Goal: Task Accomplishment & Management: Use online tool/utility

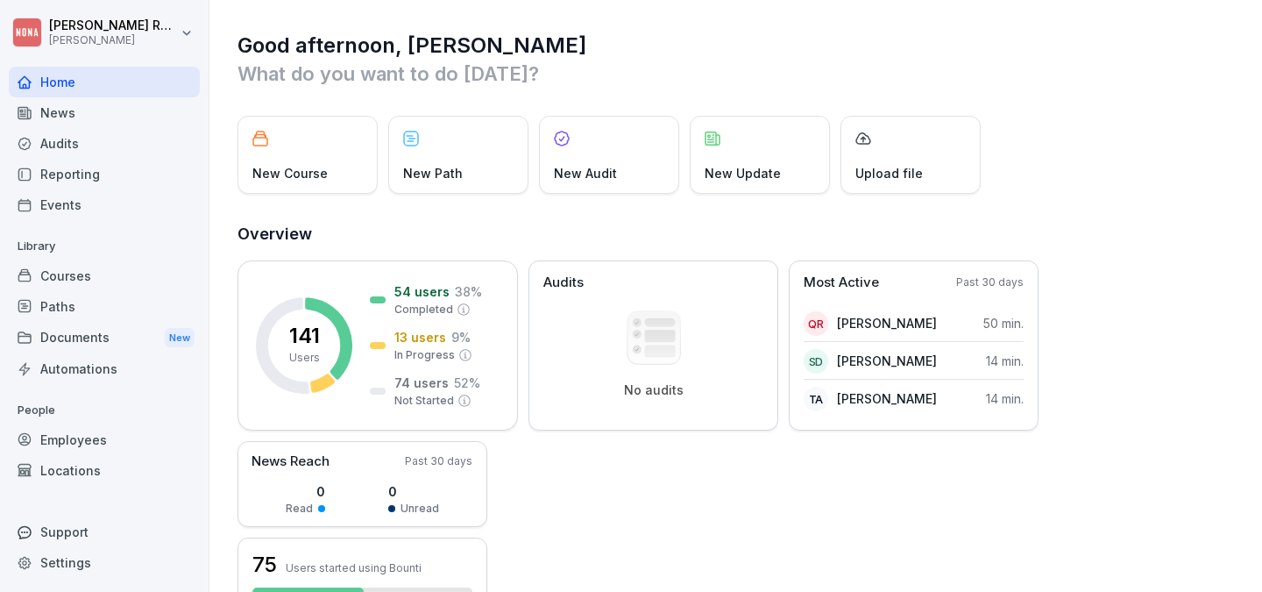
click at [50, 468] on div "Locations" at bounding box center [104, 470] width 191 height 31
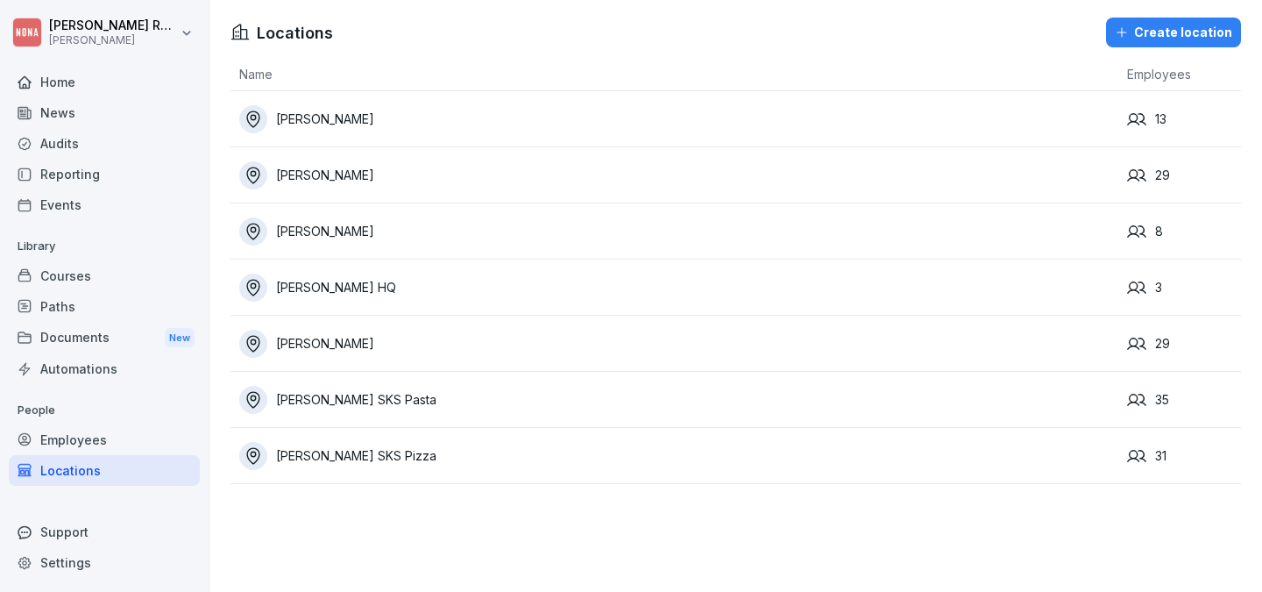
click at [322, 345] on div "[PERSON_NAME]" at bounding box center [678, 344] width 879 height 28
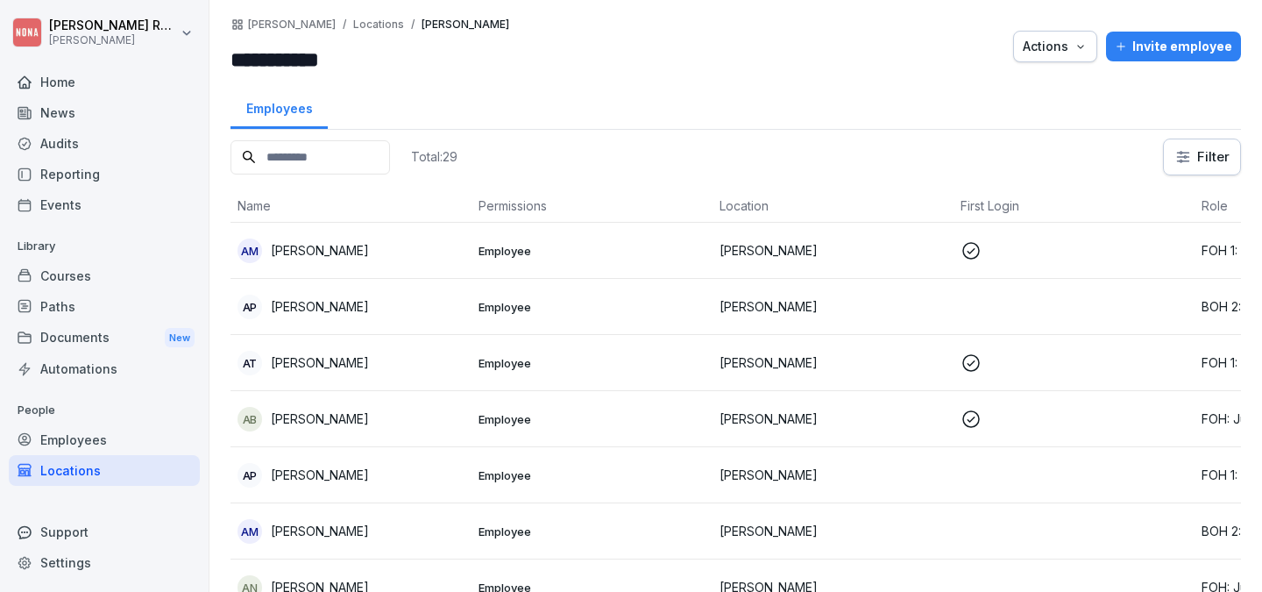
click at [74, 274] on div "Courses" at bounding box center [104, 275] width 191 height 31
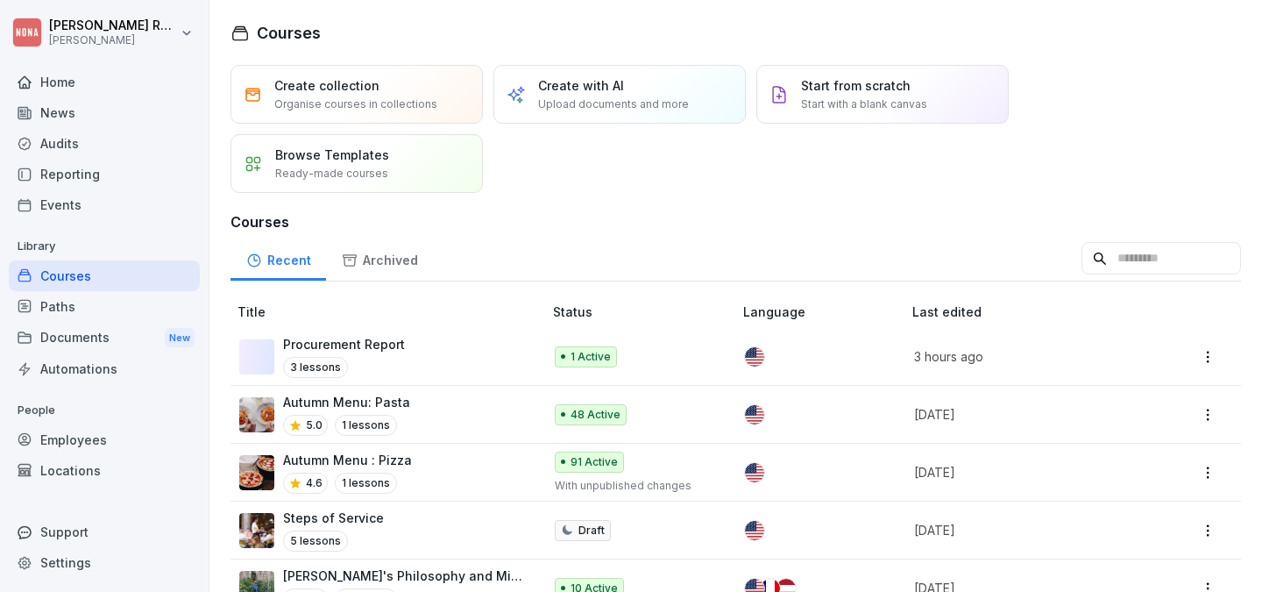
click at [350, 455] on p "Autumn Menu : Pizza" at bounding box center [347, 460] width 129 height 18
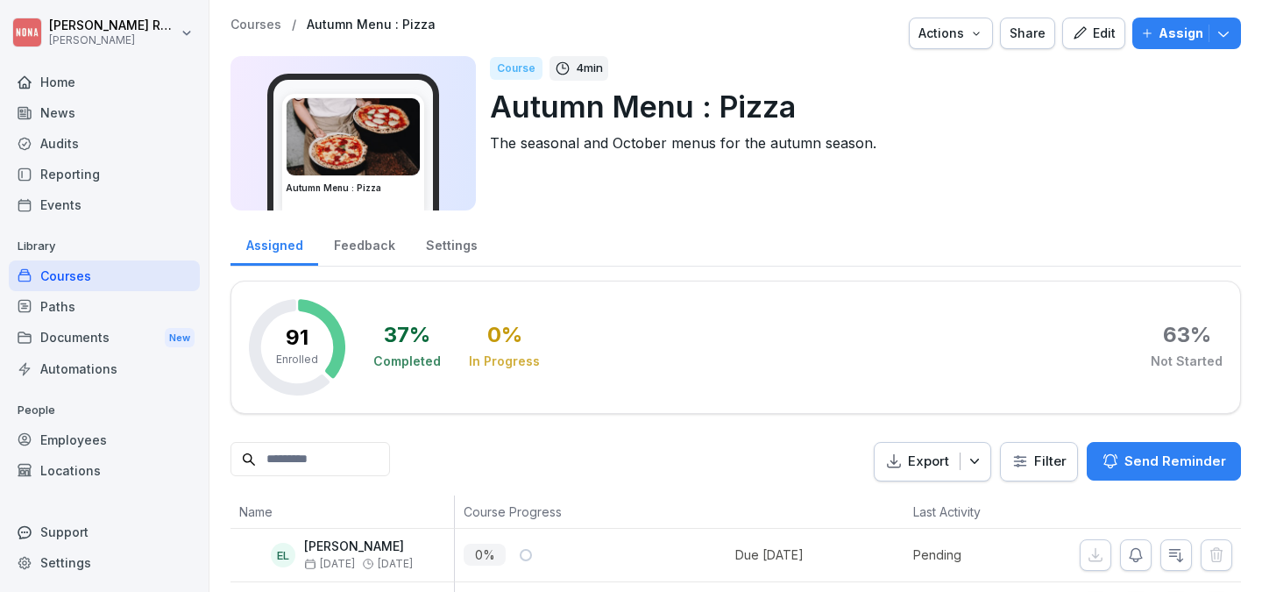
click at [1044, 462] on html "[PERSON_NAME] [PERSON_NAME] Home News Audits Reporting Events Library Courses P…" at bounding box center [631, 296] width 1262 height 592
click at [709, 465] on icon "button" at bounding box center [701, 461] width 18 height 18
click at [704, 501] on p "Export as Excel file" at bounding box center [670, 502] width 110 height 16
